Goal: Find contact information: Find contact information

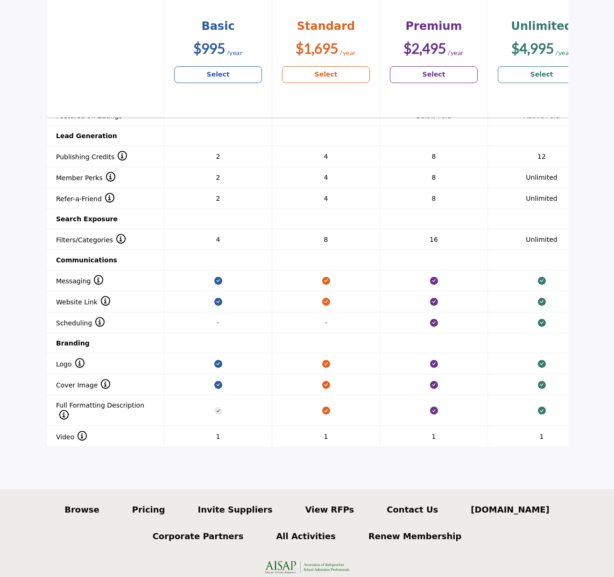
scroll to position [874, 0]
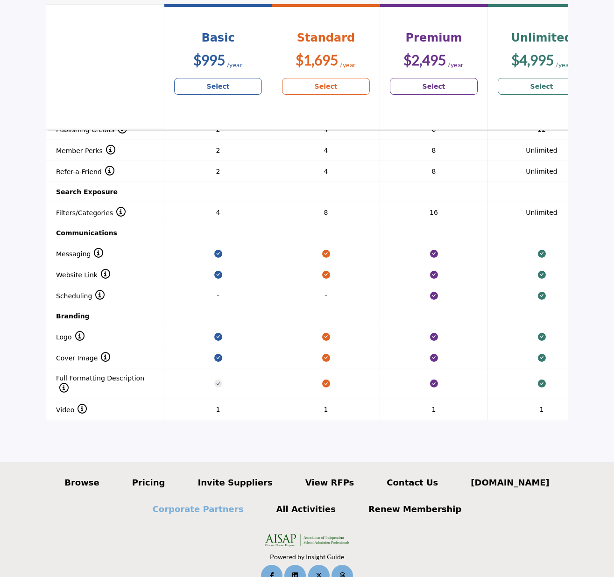
click at [205, 503] on p "Corporate Partners" at bounding box center [198, 509] width 91 height 13
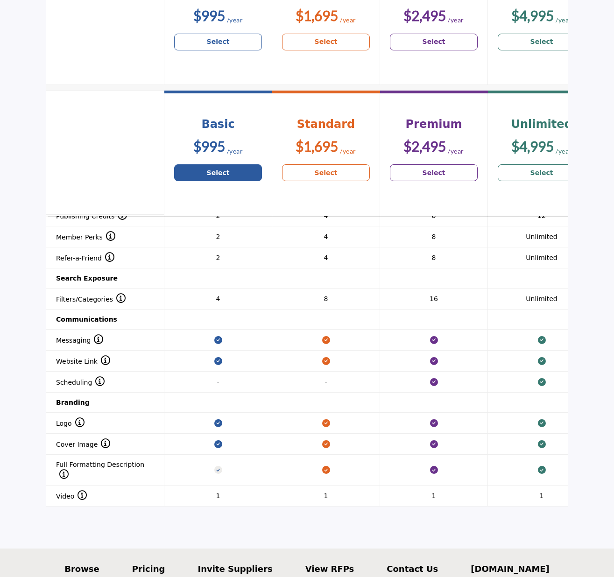
scroll to position [874, 0]
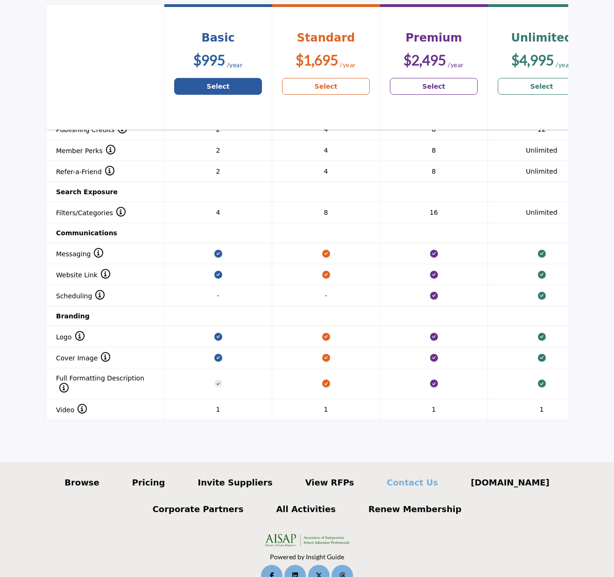
click at [427, 476] on p "Contact Us" at bounding box center [412, 482] width 51 height 13
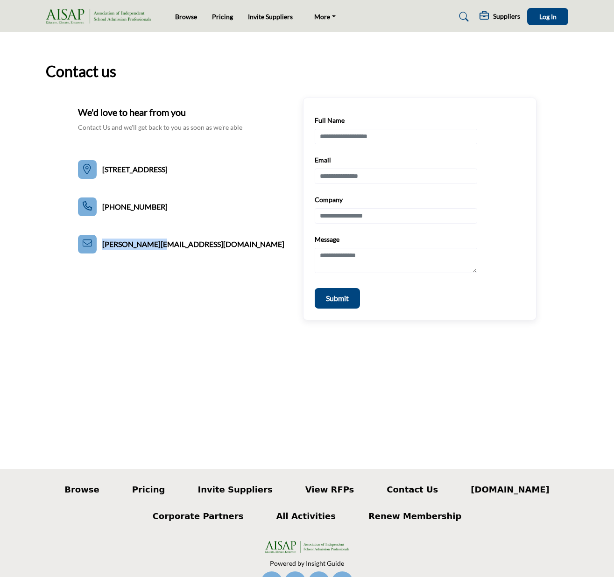
drag, startPoint x: 183, startPoint y: 246, endPoint x: 115, endPoint y: 245, distance: 67.2
click at [115, 245] on div "We'd love to hear from you Contact Us and we'll get back to you as soon as we'r…" at bounding box center [307, 209] width 458 height 223
copy div "sarah@aisap.org"
